Goal: Navigation & Orientation: Find specific page/section

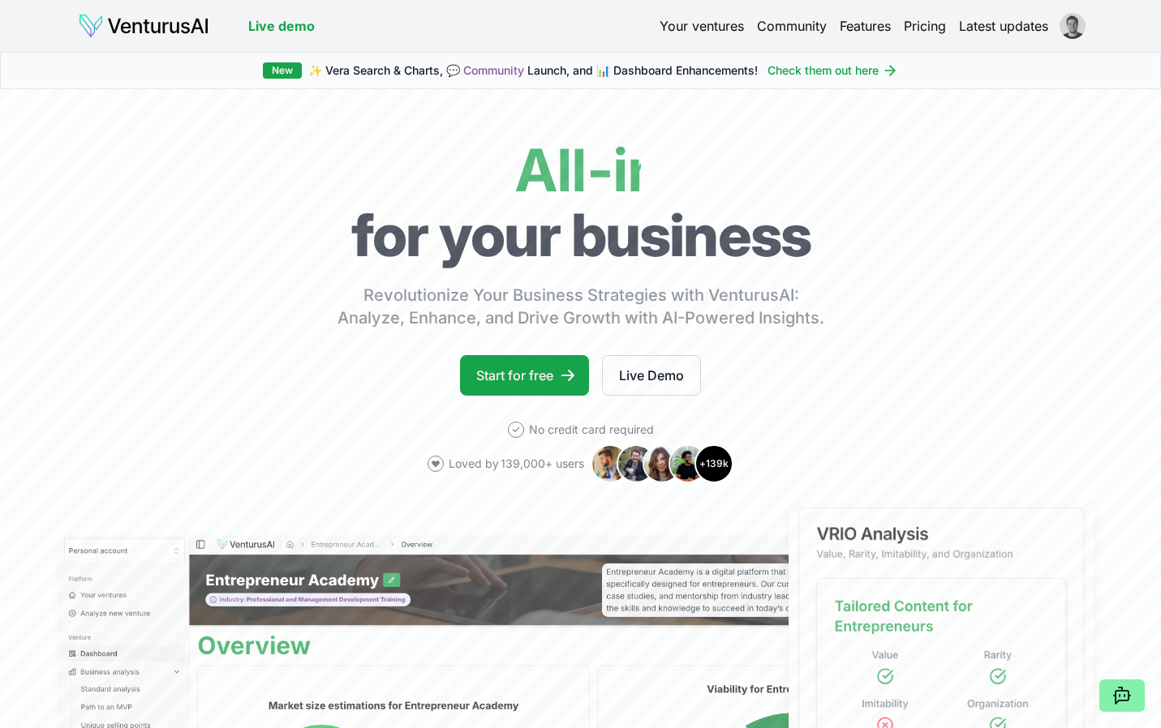
click at [1063, 26] on html "We value your privacy We use cookies to enhance your browsing experience, serve…" at bounding box center [580, 364] width 1161 height 728
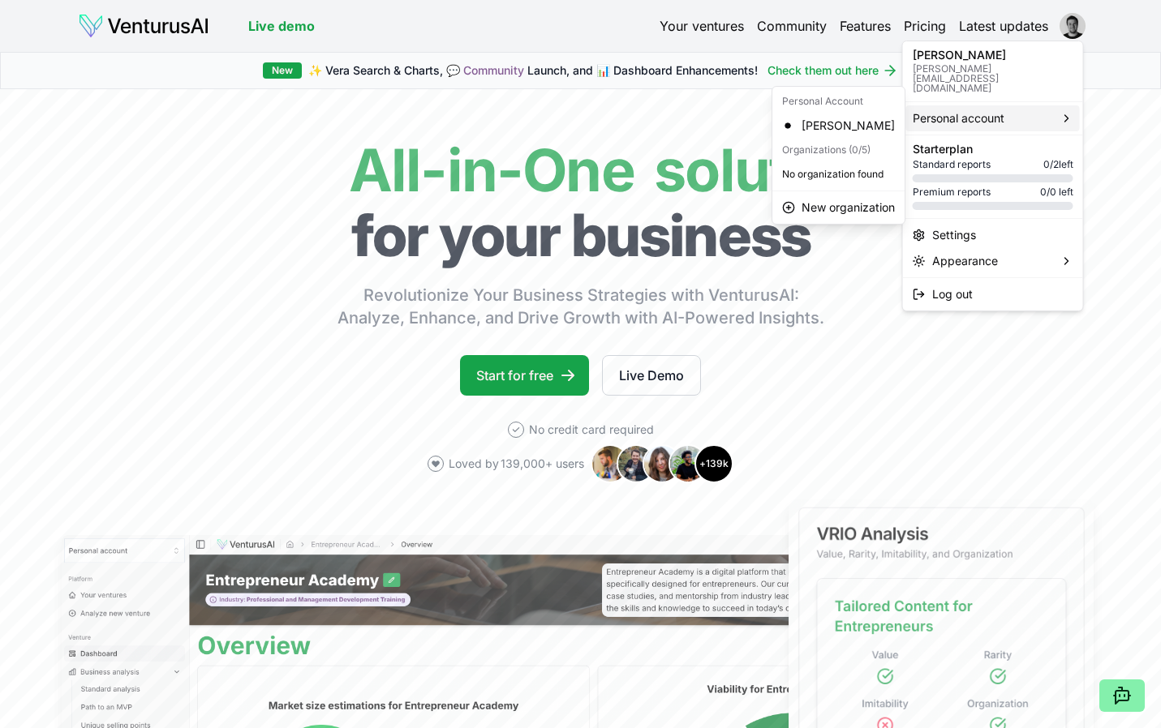
click at [968, 110] on span "Personal account" at bounding box center [958, 118] width 92 height 16
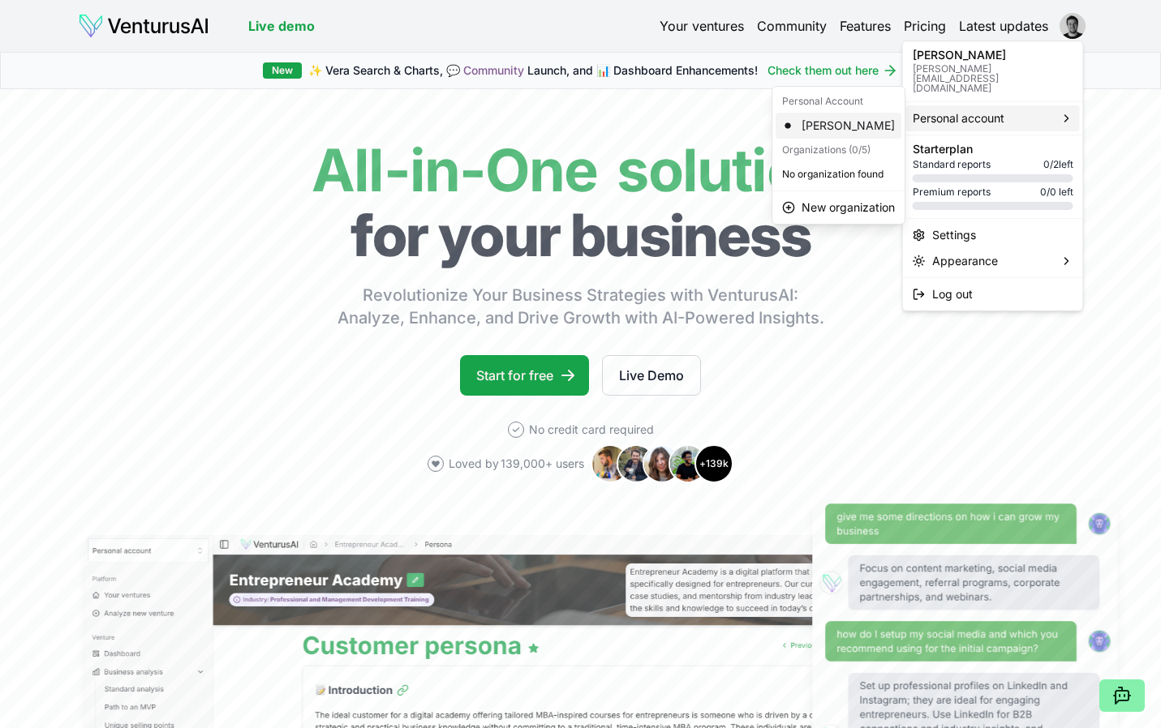
click at [824, 118] on div "[PERSON_NAME]" at bounding box center [838, 126] width 126 height 26
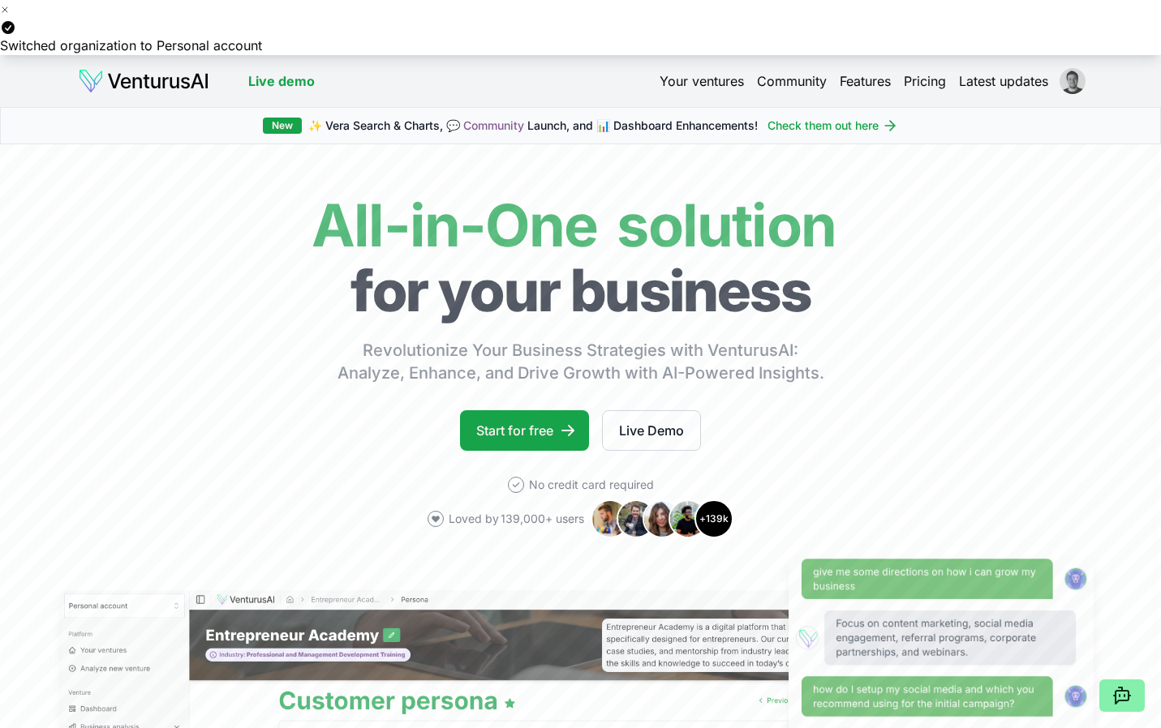
click at [1061, 83] on html "We value your privacy We use cookies to enhance your browsing experience, serve…" at bounding box center [580, 364] width 1161 height 728
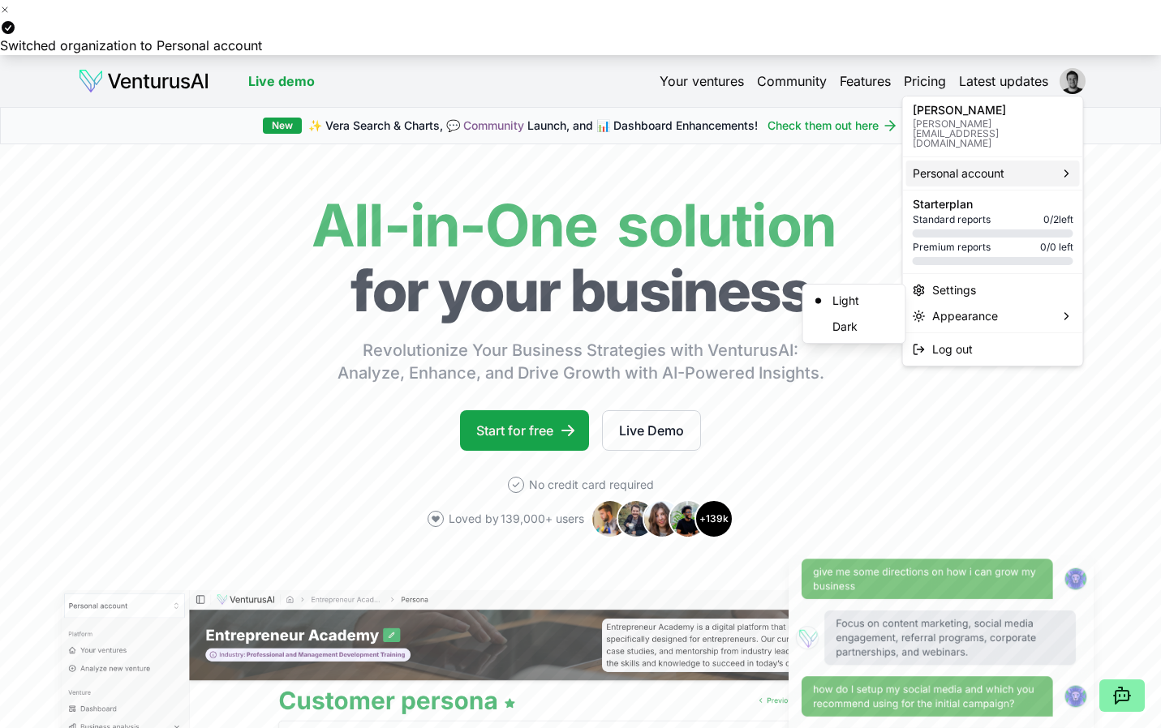
click at [984, 165] on span "Personal account" at bounding box center [958, 173] width 92 height 16
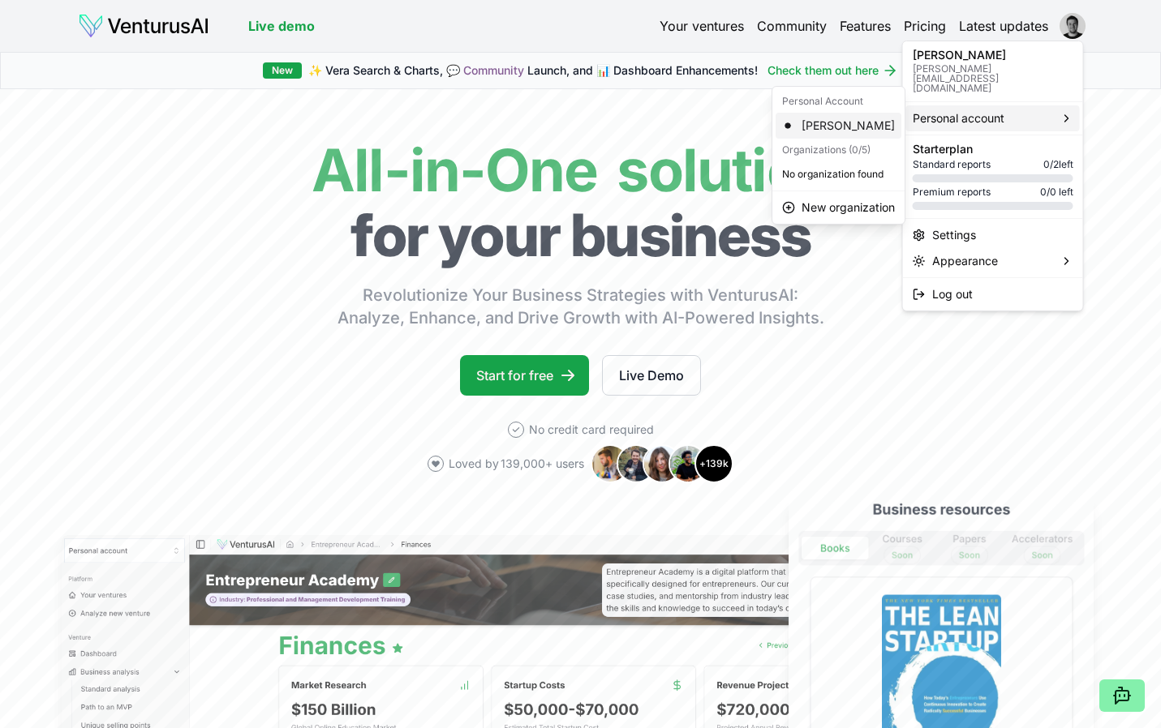
click at [829, 114] on div "[PERSON_NAME]" at bounding box center [838, 126] width 126 height 26
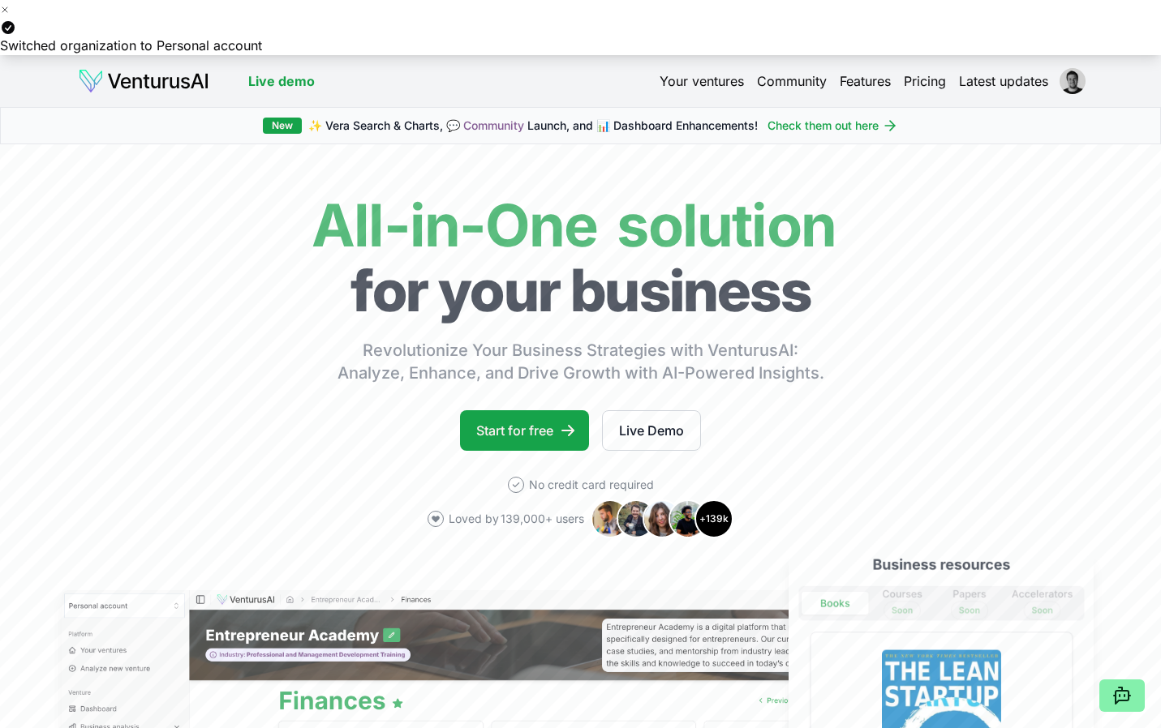
click at [730, 78] on link "Your ventures" at bounding box center [701, 80] width 84 height 19
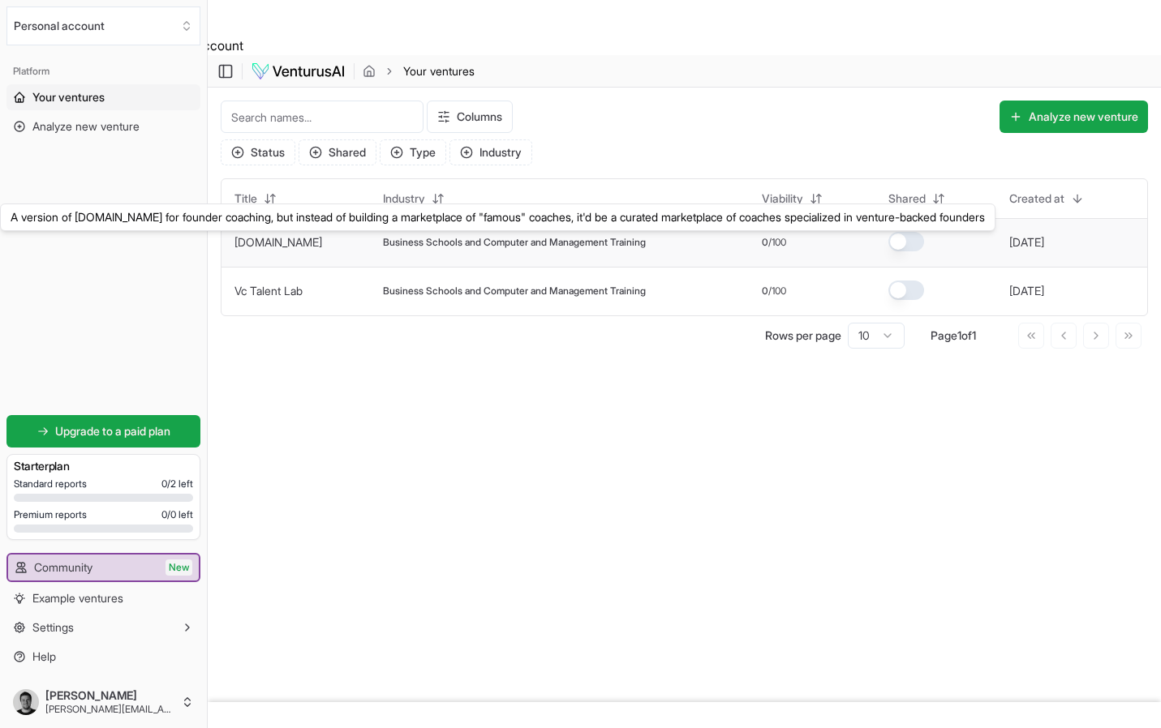
click at [330, 267] on td "Vc Talent Lab" at bounding box center [295, 291] width 148 height 49
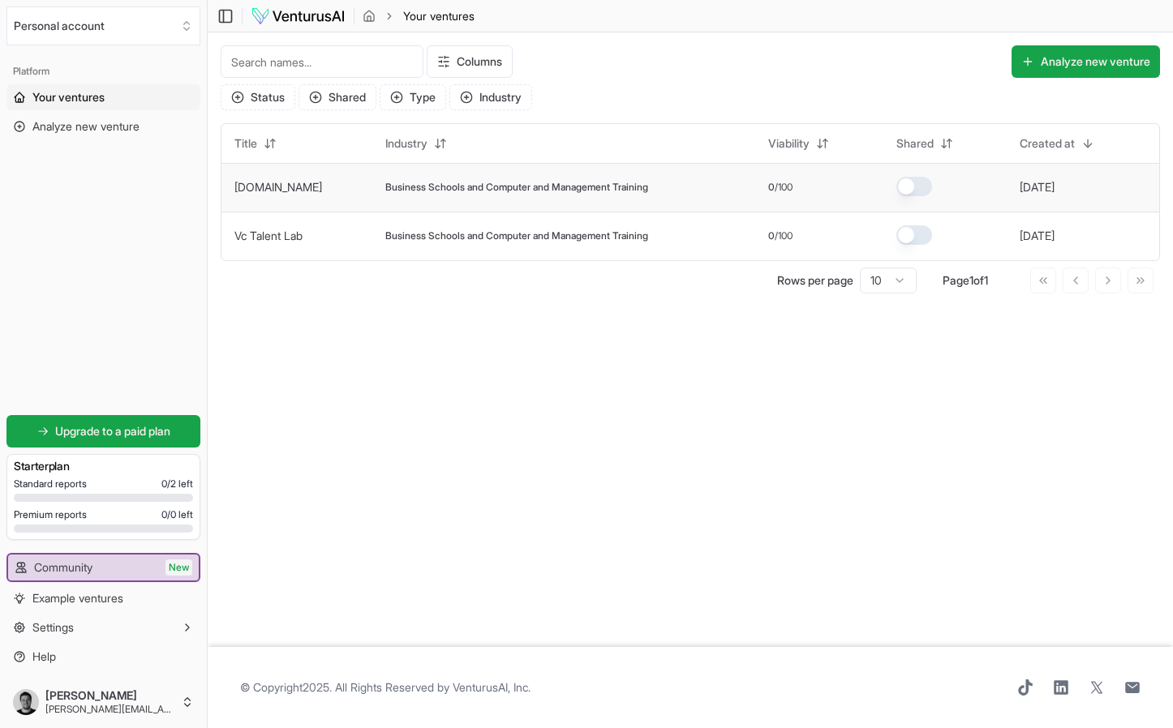
click at [322, 189] on link "[DOMAIN_NAME]" at bounding box center [278, 187] width 88 height 14
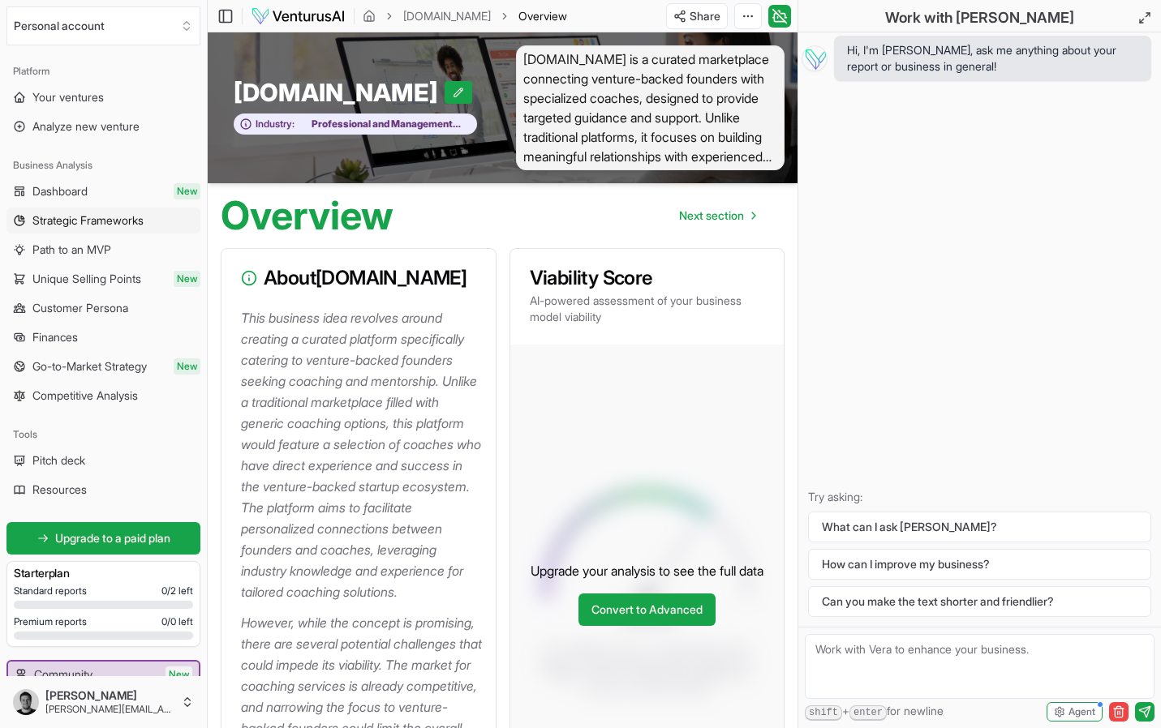
click at [96, 217] on span "Strategic Frameworks" at bounding box center [87, 220] width 111 height 16
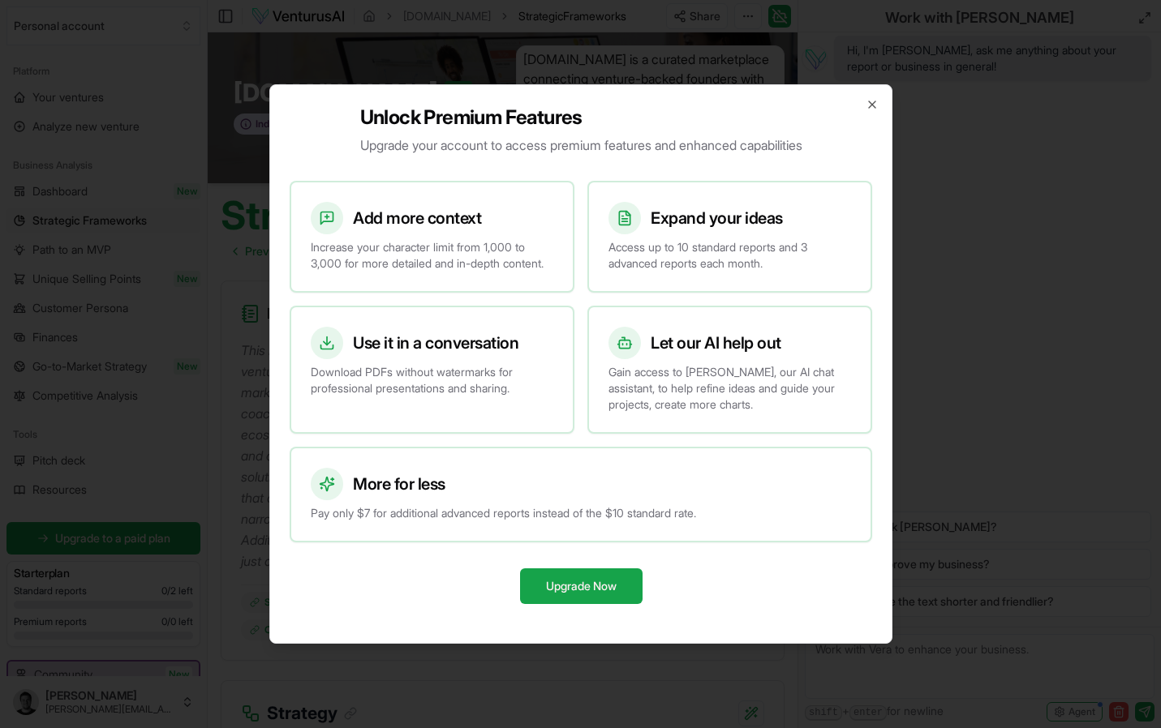
scroll to position [282, 0]
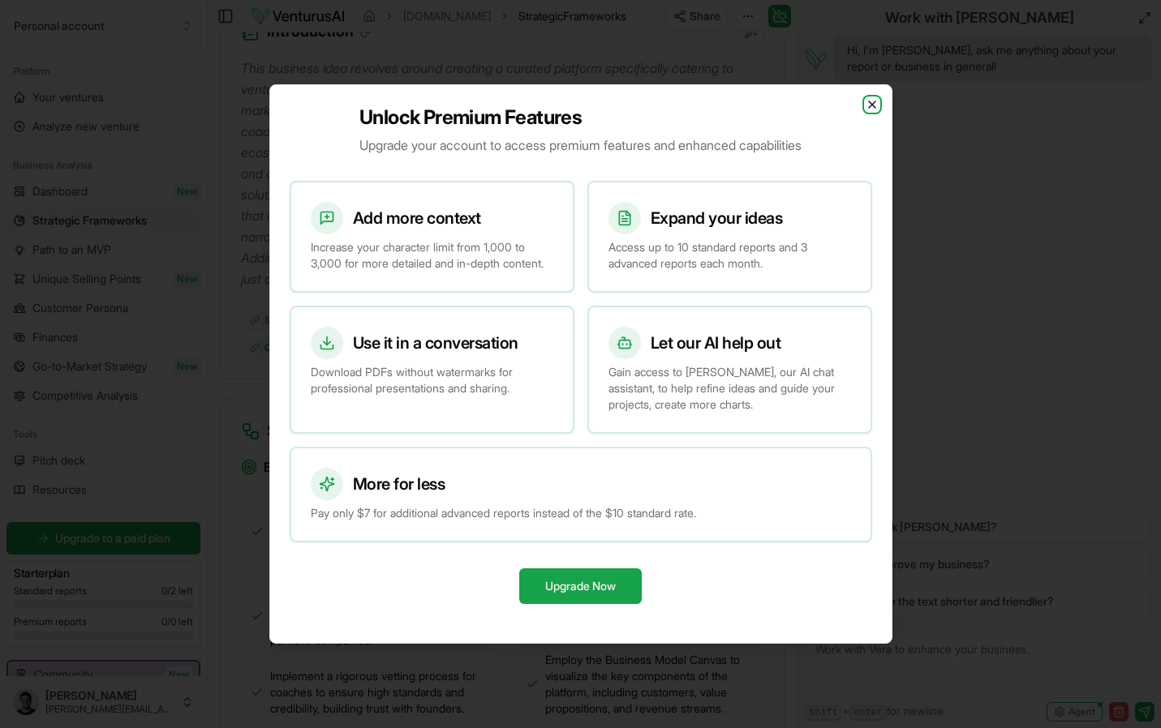
click at [869, 101] on icon "button" at bounding box center [872, 104] width 6 height 6
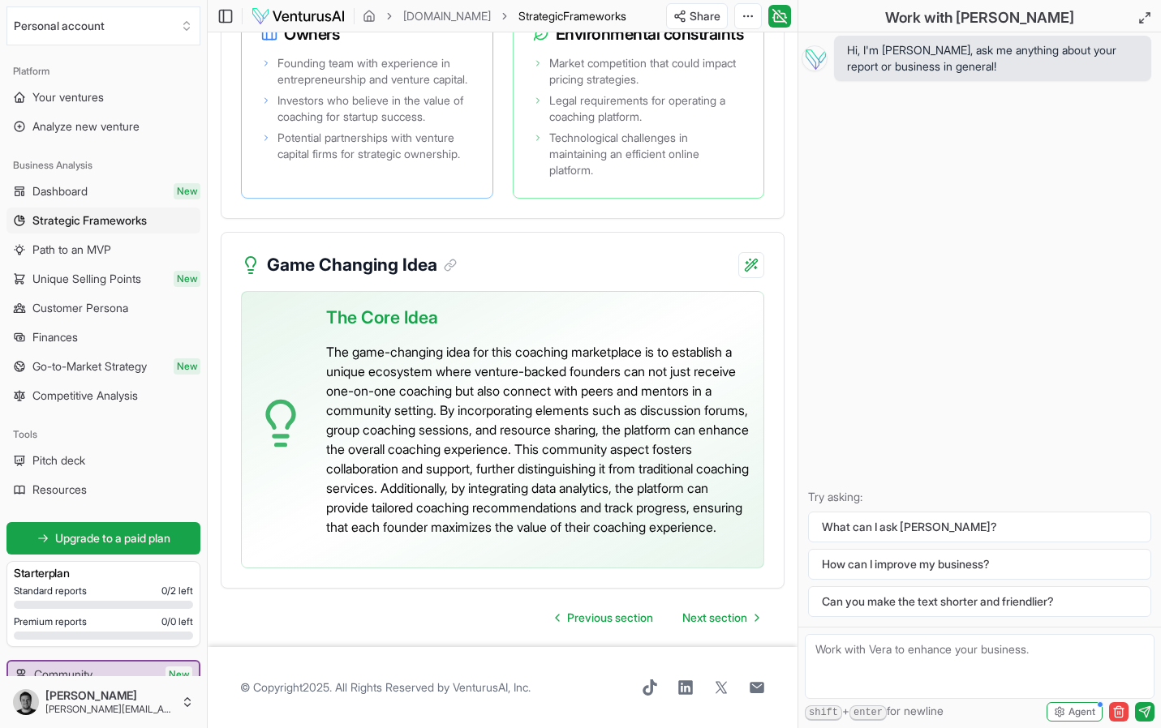
scroll to position [4699, 0]
